Goal: Task Accomplishment & Management: Manage account settings

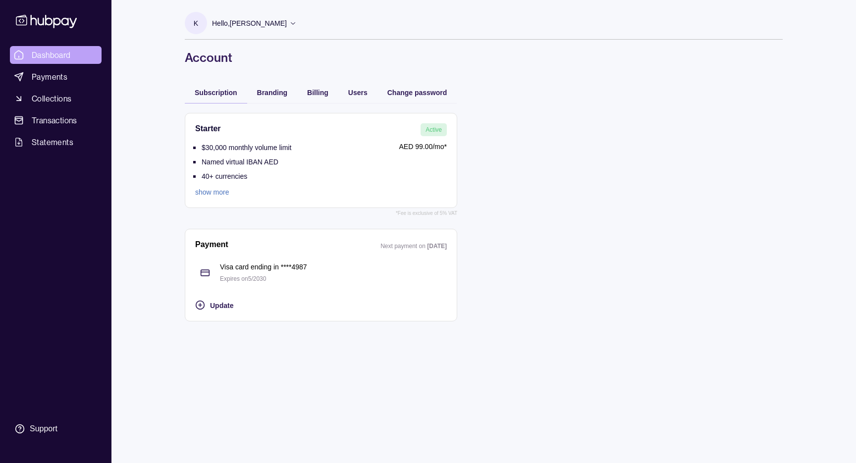
click at [38, 54] on span "Dashboard" at bounding box center [51, 55] width 39 height 12
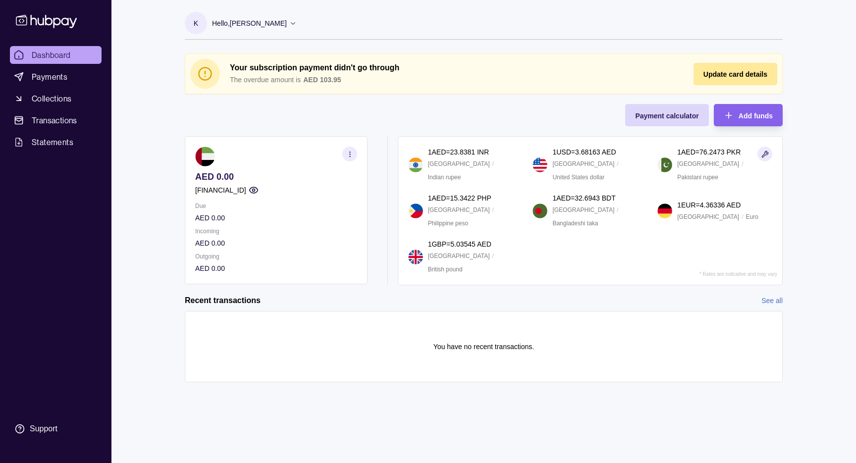
click at [249, 24] on p "Hello, [PERSON_NAME]" at bounding box center [249, 23] width 75 height 11
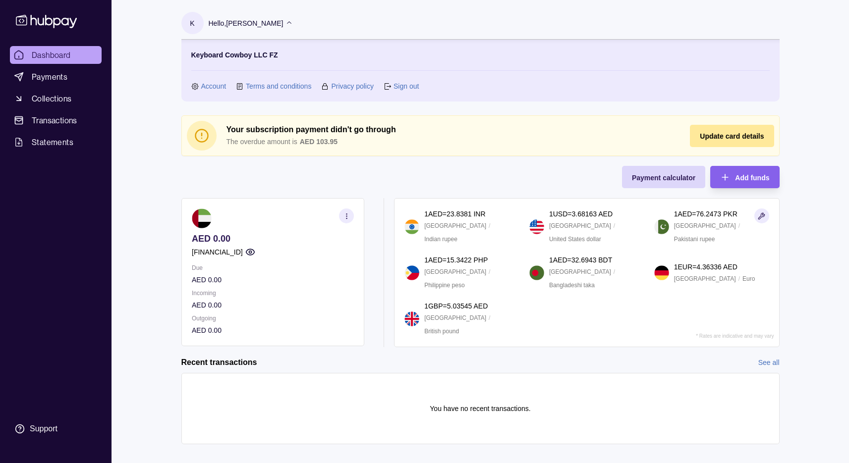
click at [221, 88] on link "Account" at bounding box center [213, 86] width 25 height 11
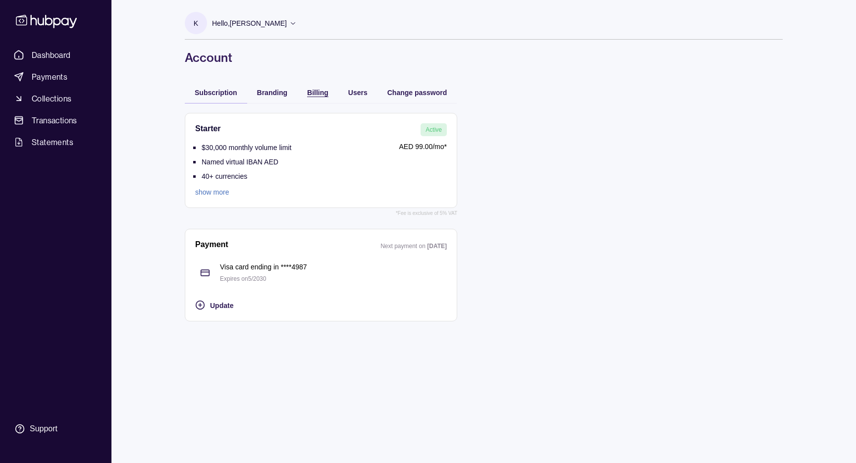
click at [324, 93] on span "Billing" at bounding box center [317, 93] width 21 height 8
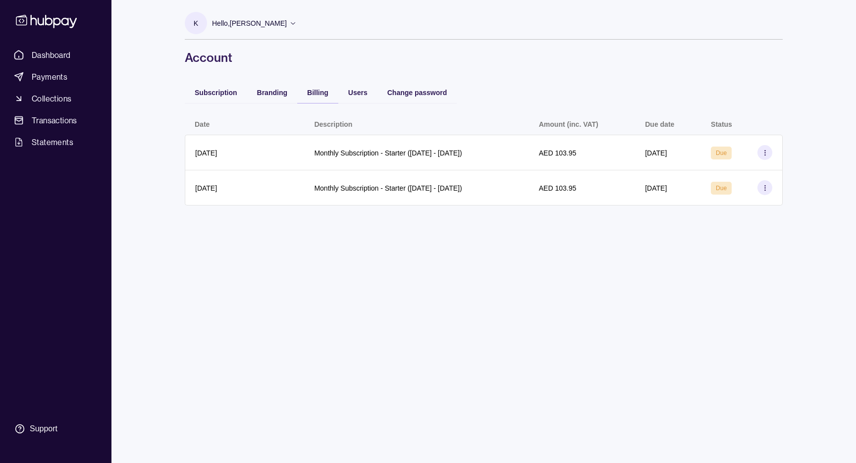
click at [687, 356] on div "K Hello, [PERSON_NAME] Keyboard Cowboy LLC FZ Account Terms and conditions Priv…" at bounding box center [484, 231] width 638 height 463
click at [54, 59] on span "Dashboard" at bounding box center [51, 55] width 39 height 12
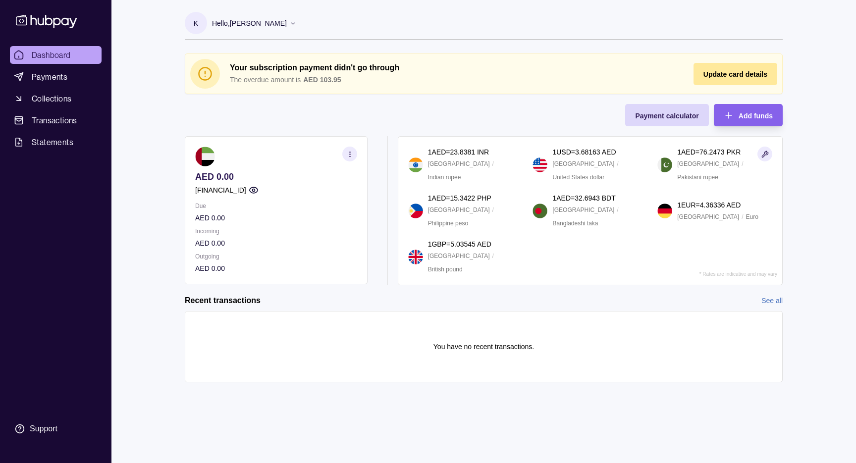
click at [278, 122] on div "Your subscription payment didn't go through The overdue amount is AED 103.95 Up…" at bounding box center [484, 170] width 598 height 232
click at [245, 23] on p "Hello, [PERSON_NAME]" at bounding box center [249, 23] width 75 height 11
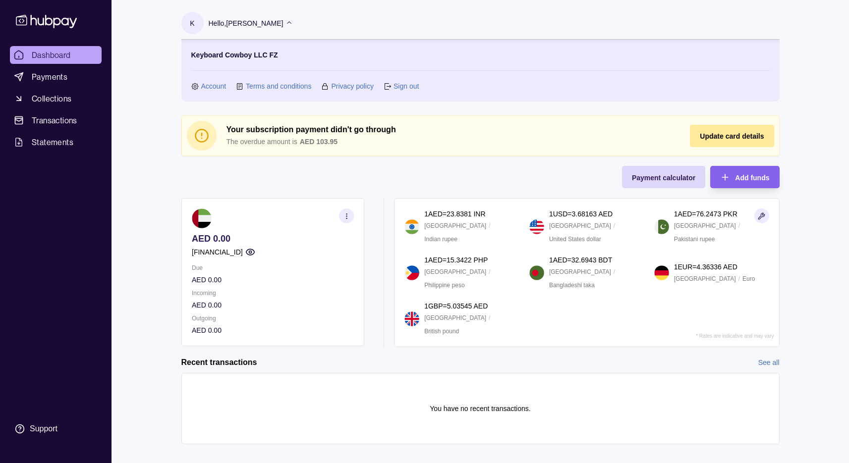
click at [221, 85] on link "Account" at bounding box center [213, 86] width 25 height 11
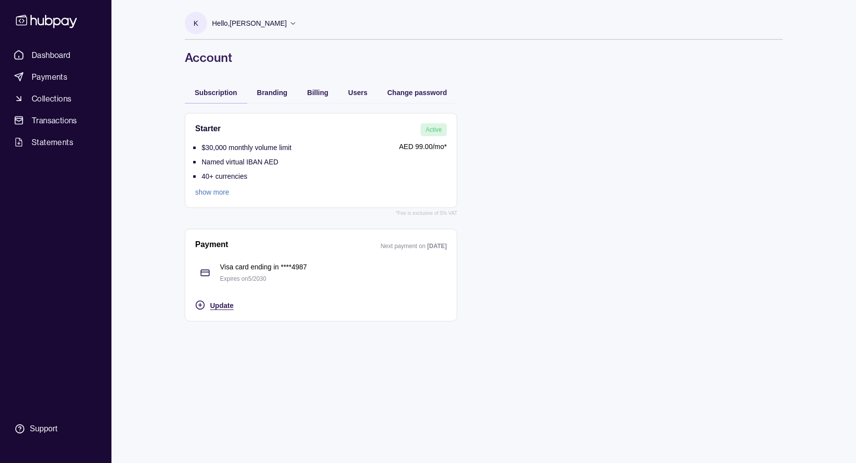
click at [230, 305] on span "Update" at bounding box center [221, 306] width 23 height 8
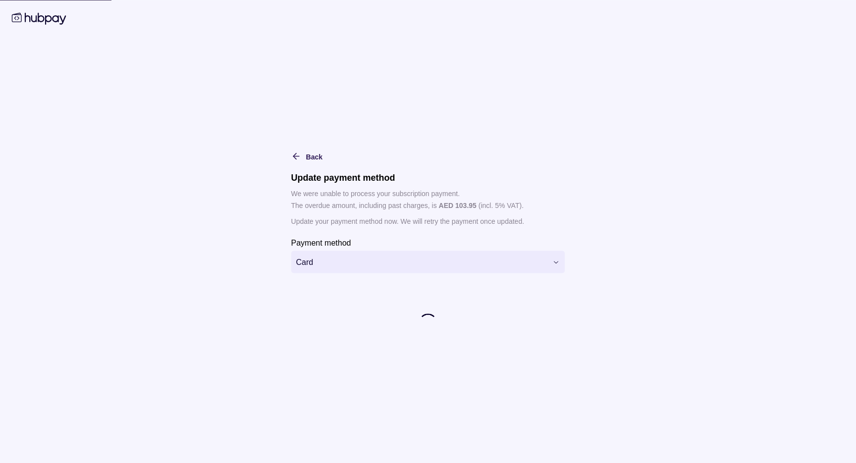
click at [317, 291] on div "**********" at bounding box center [428, 308] width 274 height 50
click at [330, 265] on html "**********" at bounding box center [428, 231] width 856 height 463
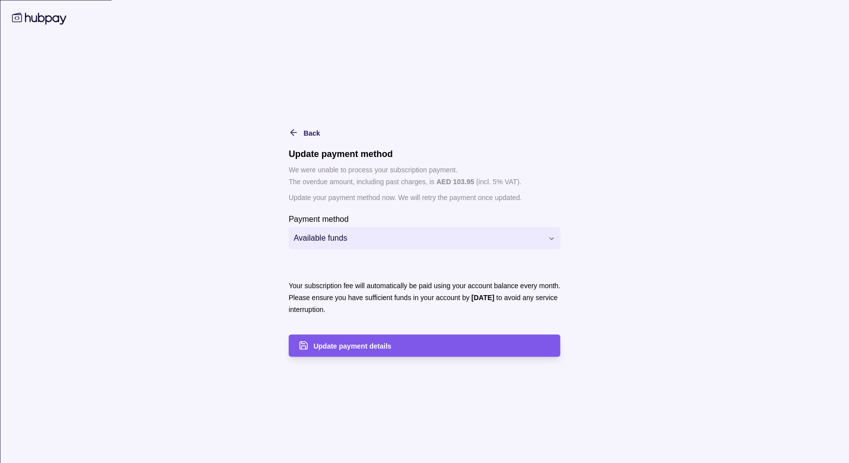
click at [392, 348] on div "Update payment details" at bounding box center [431, 346] width 237 height 12
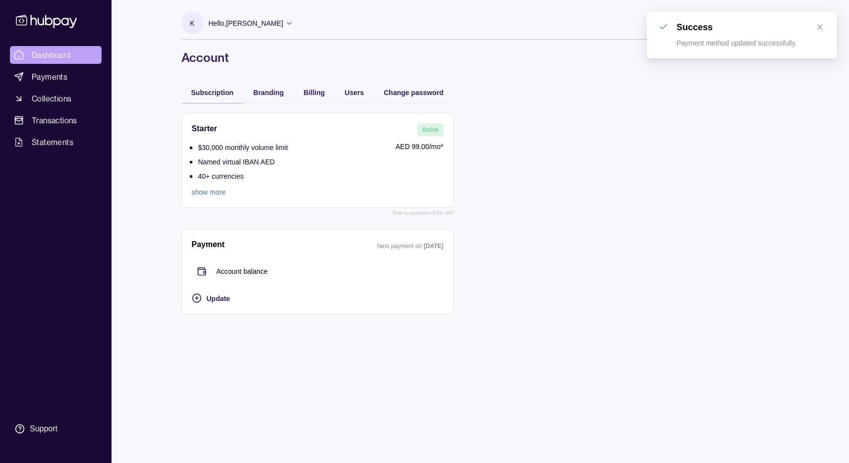
click at [65, 55] on span "Dashboard" at bounding box center [51, 55] width 39 height 12
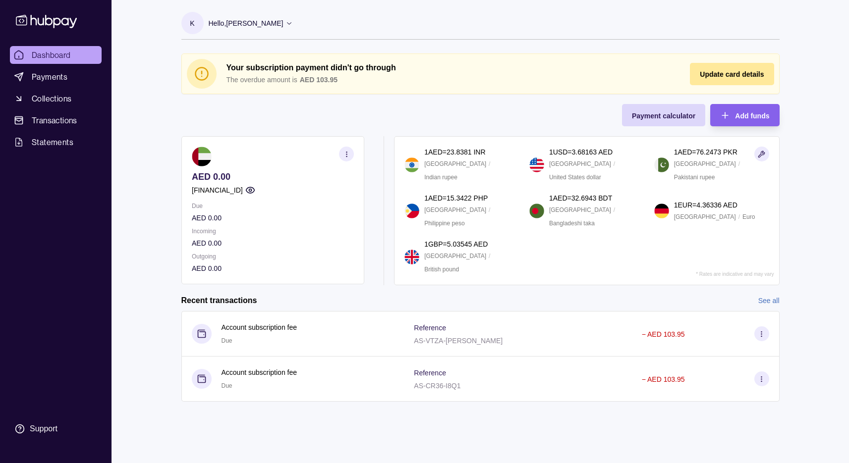
click at [143, 204] on div "Dashboard Payments Collections Transactions Statements Support K Hello, [PERSON…" at bounding box center [424, 231] width 849 height 463
click at [346, 152] on circle "button" at bounding box center [346, 152] width 0 height 0
click at [249, 157] on link "View transactions" at bounding box center [236, 154] width 54 height 11
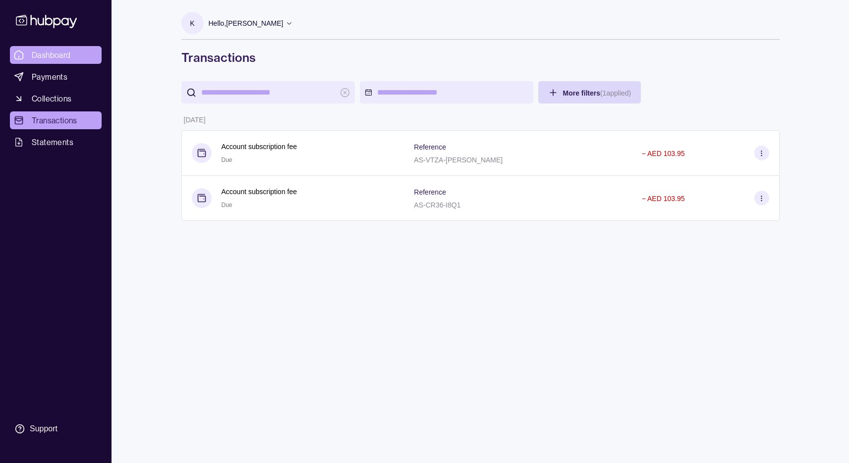
click at [70, 53] on span "Dashboard" at bounding box center [51, 55] width 39 height 12
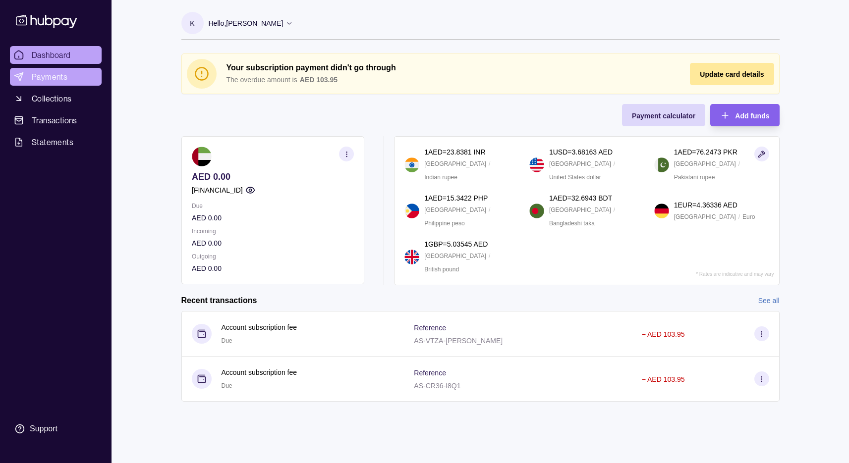
click at [86, 76] on link "Payments" at bounding box center [56, 77] width 92 height 18
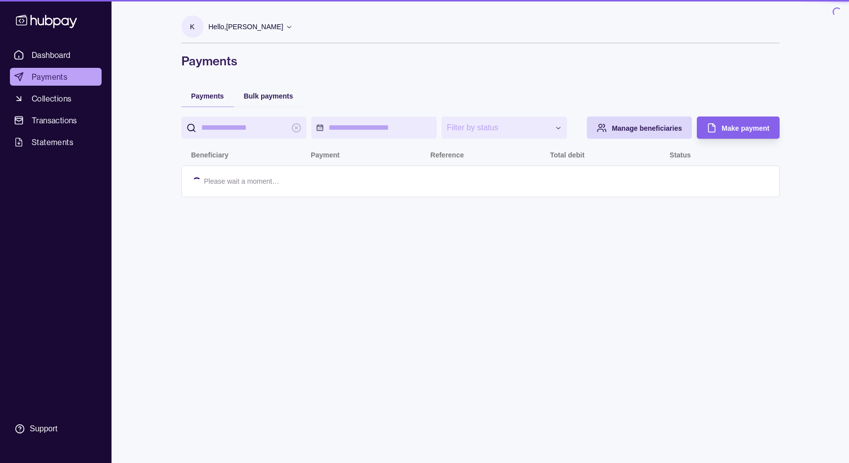
click at [89, 55] on link "Dashboard" at bounding box center [56, 55] width 92 height 18
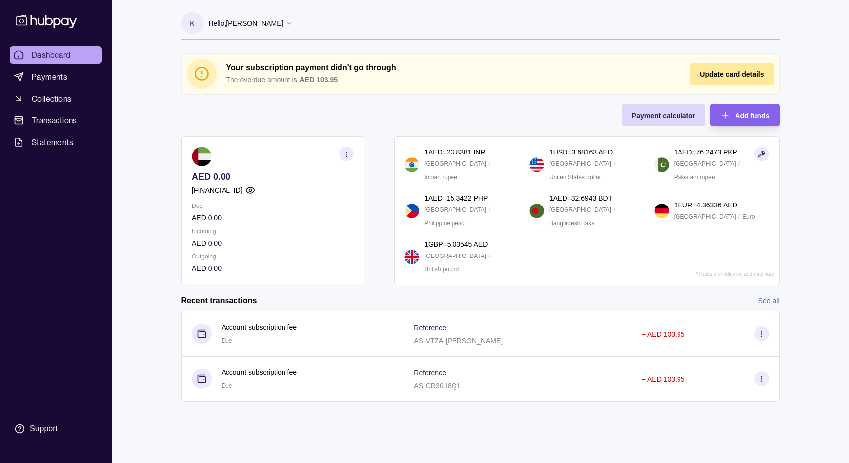
click at [158, 225] on div "Dashboard Payments Collections Transactions Statements Support K Hello, [PERSON…" at bounding box center [424, 231] width 849 height 463
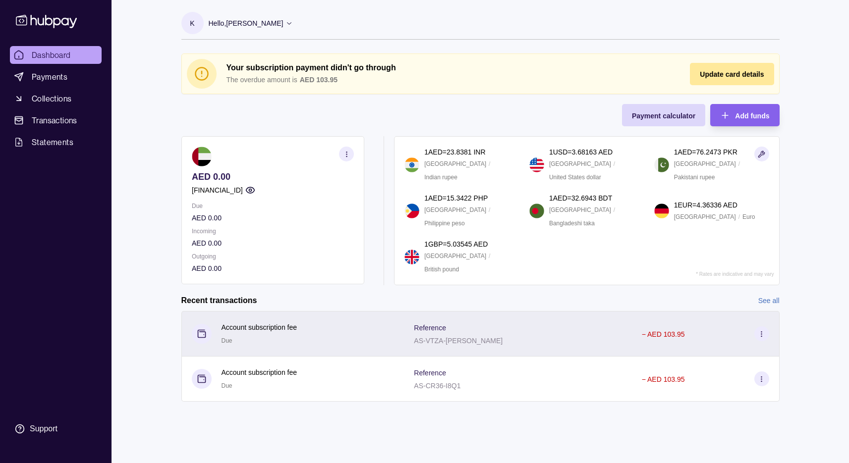
click at [612, 350] on div at bounding box center [614, 334] width 35 height 46
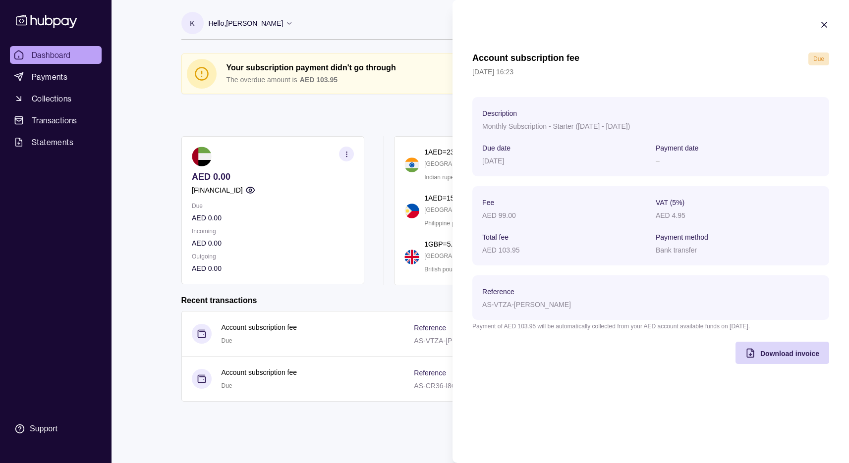
click at [822, 27] on icon "button" at bounding box center [824, 24] width 5 height 5
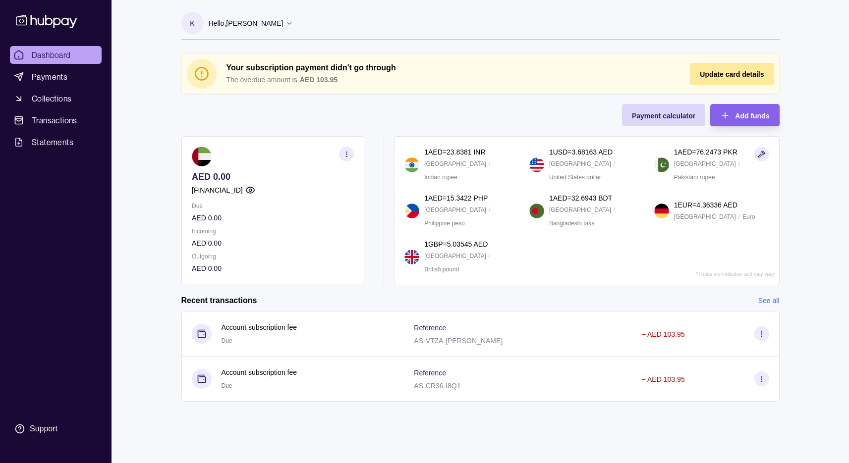
click at [230, 111] on div "Your subscription payment didn't go through The overdue amount is AED 103.95 Up…" at bounding box center [480, 170] width 598 height 232
click at [78, 92] on link "Collections" at bounding box center [56, 99] width 92 height 18
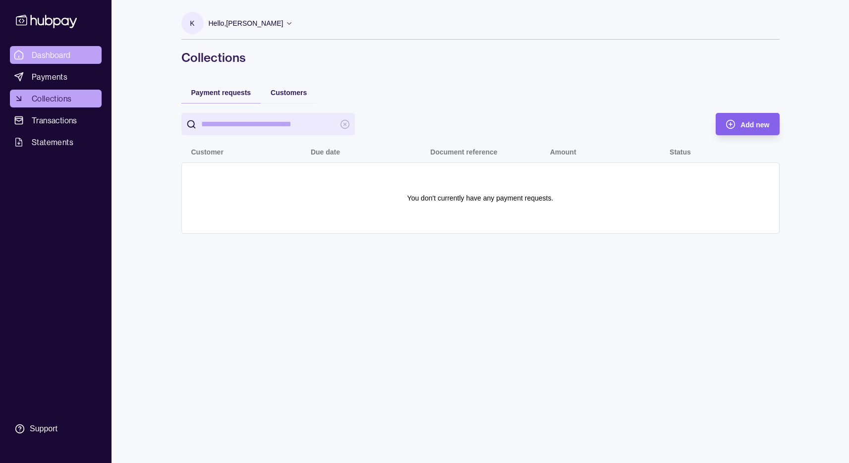
click at [79, 49] on link "Dashboard" at bounding box center [56, 55] width 92 height 18
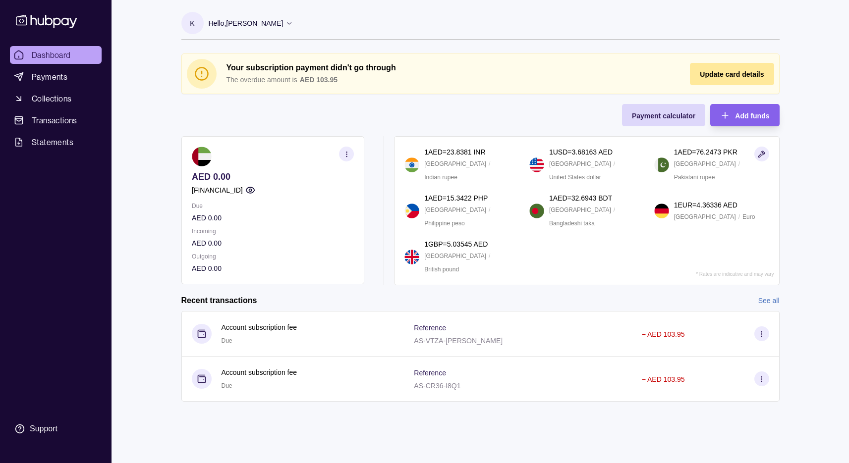
click at [161, 117] on div "Dashboard Payments Collections Transactions Statements Support K Hello, [PERSON…" at bounding box center [424, 231] width 849 height 463
